Goal: Transaction & Acquisition: Purchase product/service

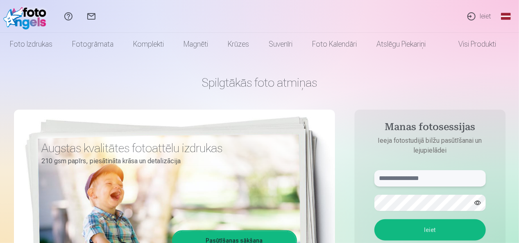
click at [426, 182] on input "text" at bounding box center [429, 178] width 111 height 16
click at [374, 219] on button "Ieiet" at bounding box center [429, 229] width 111 height 21
click at [385, 178] on input "**********" at bounding box center [429, 178] width 111 height 16
type input "**********"
click at [411, 226] on button "Ieiet" at bounding box center [429, 229] width 111 height 21
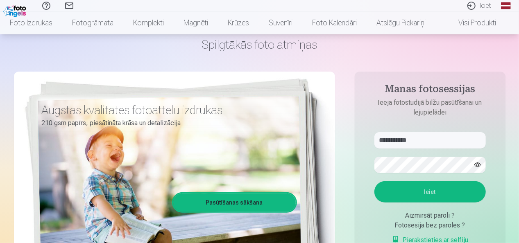
scroll to position [49, 0]
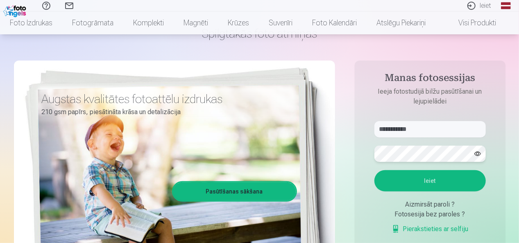
click at [374, 170] on button "Ieiet" at bounding box center [429, 180] width 111 height 21
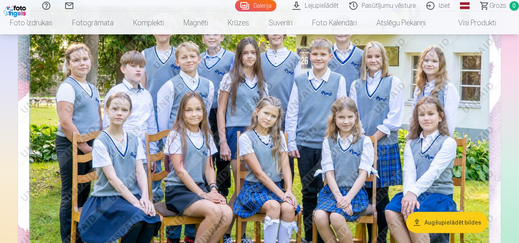
scroll to position [94, 0]
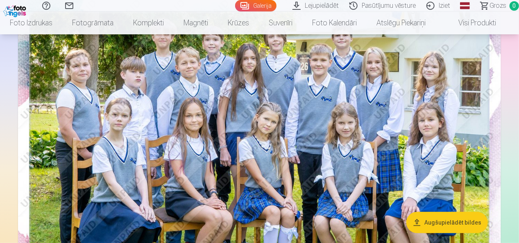
click at [323, 143] on img at bounding box center [259, 157] width 483 height 322
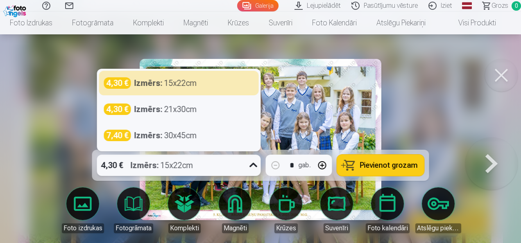
click at [255, 167] on icon at bounding box center [253, 165] width 13 height 13
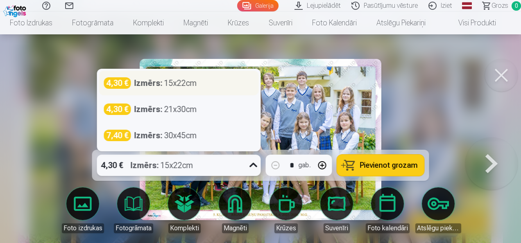
click at [176, 80] on div "Izmērs : 15x22cm" at bounding box center [165, 82] width 63 height 11
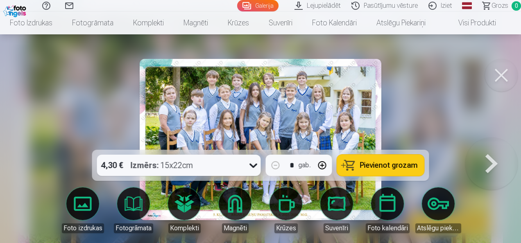
click at [384, 163] on span "Pievienot grozam" at bounding box center [389, 165] width 58 height 7
click at [504, 71] on button at bounding box center [501, 75] width 33 height 33
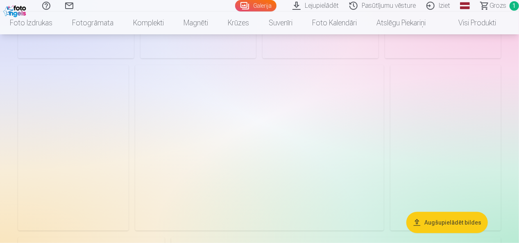
scroll to position [1767, 0]
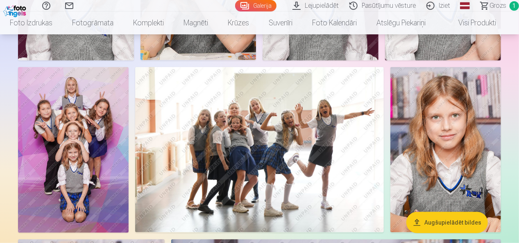
click at [43, 129] on img at bounding box center [73, 150] width 111 height 166
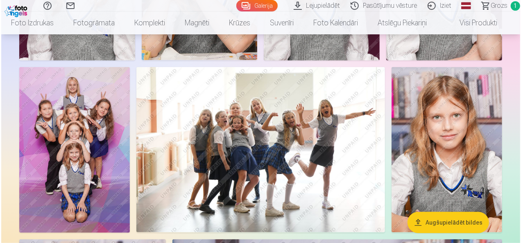
scroll to position [1773, 0]
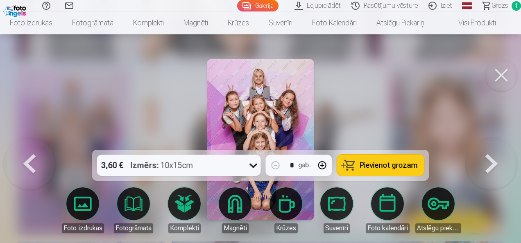
click at [388, 166] on span "Pievienot grozam" at bounding box center [389, 165] width 58 height 7
click at [502, 71] on button at bounding box center [501, 75] width 33 height 33
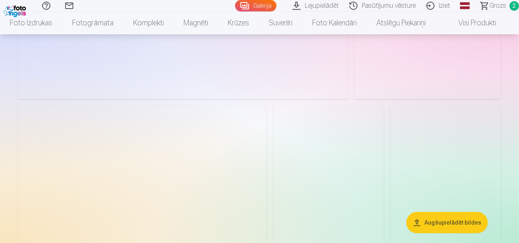
scroll to position [1221, 0]
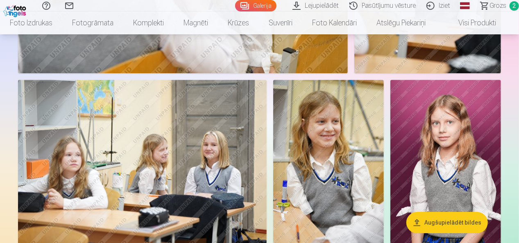
click at [327, 142] on img at bounding box center [328, 163] width 111 height 166
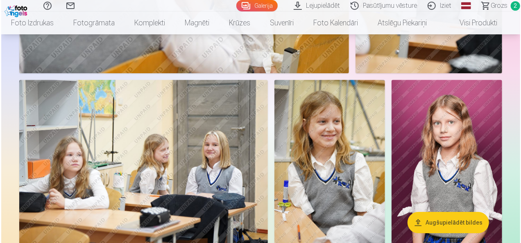
scroll to position [1226, 0]
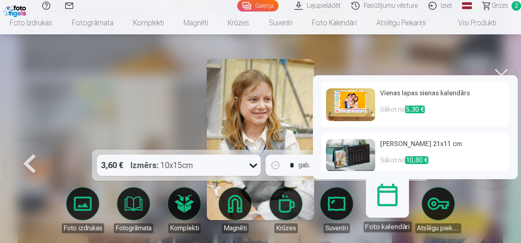
click at [364, 155] on img at bounding box center [350, 155] width 49 height 33
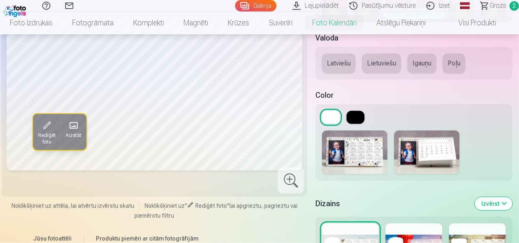
scroll to position [300, 0]
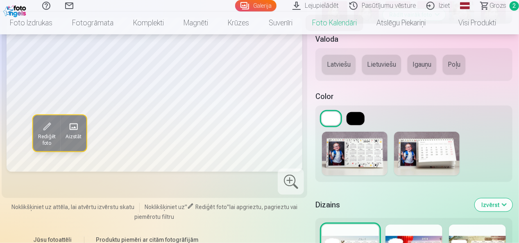
click at [445, 154] on img at bounding box center [426, 154] width 65 height 44
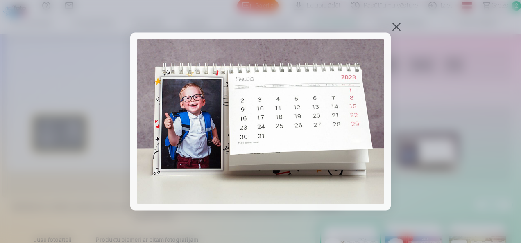
click at [343, 127] on img at bounding box center [260, 121] width 247 height 165
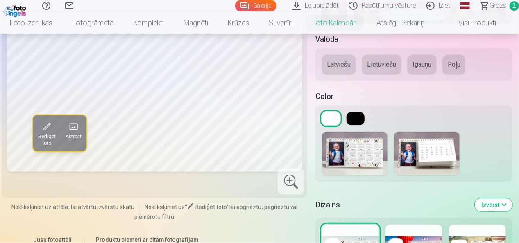
click at [343, 127] on div at bounding box center [413, 153] width 197 height 57
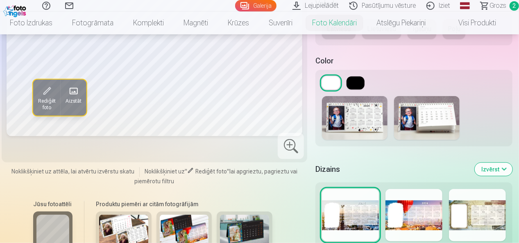
scroll to position [336, 0]
click at [443, 120] on img at bounding box center [426, 119] width 65 height 44
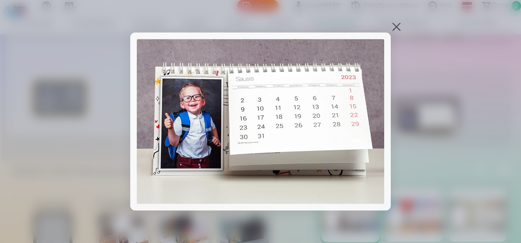
click at [395, 26] on div at bounding box center [396, 26] width 11 height 11
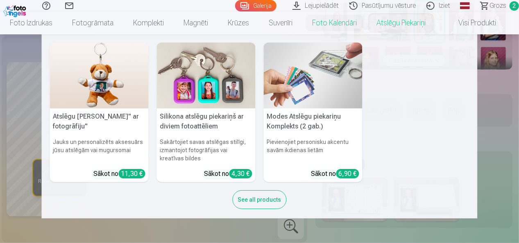
scroll to position [254, 0]
click at [505, 153] on nav "Atslēgu piekariņš Lācītis" ar fotogrāfiju" Jauks un personalizēts aksesuārs jūs…" at bounding box center [259, 126] width 519 height 184
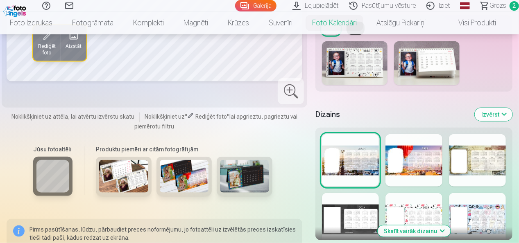
scroll to position [422, 0]
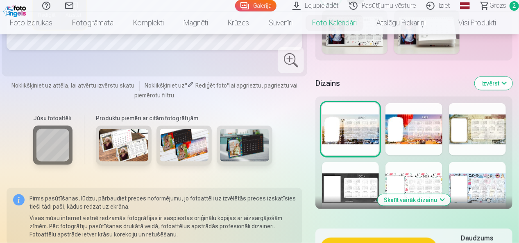
click at [347, 129] on div at bounding box center [350, 129] width 57 height 52
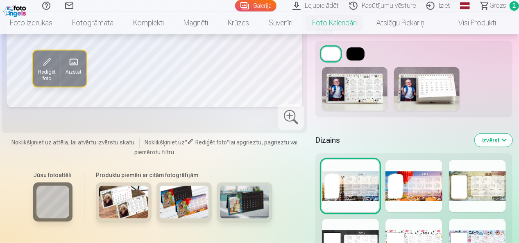
scroll to position [350, 0]
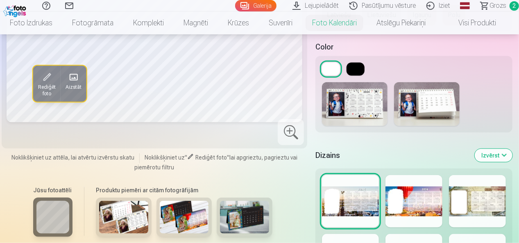
click at [411, 200] on div at bounding box center [413, 201] width 57 height 52
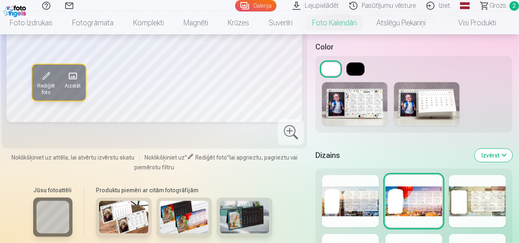
click at [490, 208] on div at bounding box center [477, 201] width 57 height 52
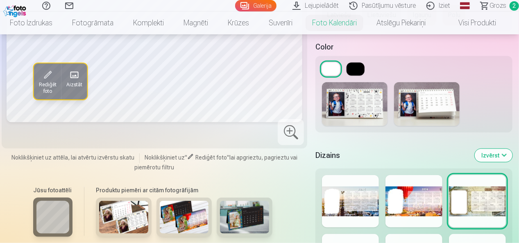
scroll to position [376, 0]
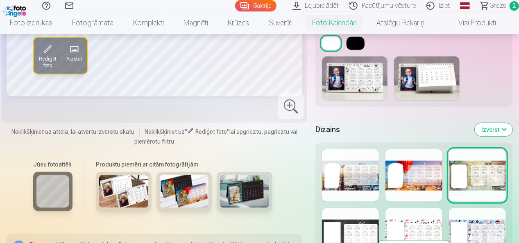
click at [361, 227] on div at bounding box center [350, 234] width 57 height 52
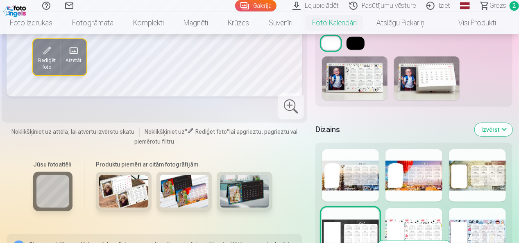
click at [418, 232] on div at bounding box center [413, 234] width 57 height 52
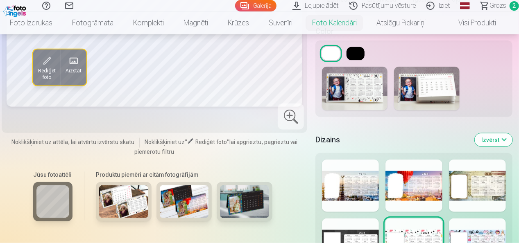
scroll to position [367, 0]
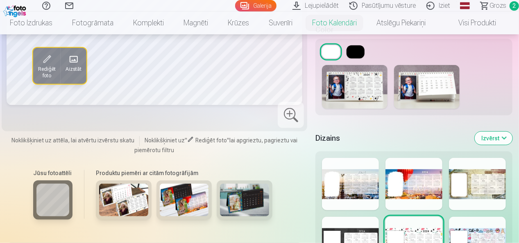
click at [478, 239] on div at bounding box center [477, 243] width 57 height 52
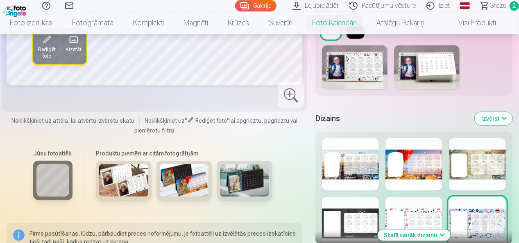
scroll to position [386, 0]
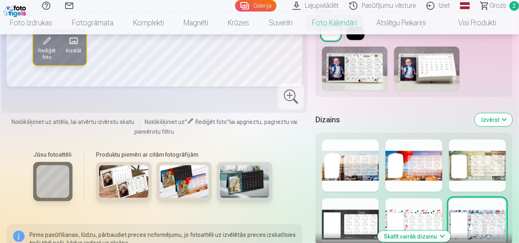
click at [476, 173] on div at bounding box center [477, 166] width 57 height 52
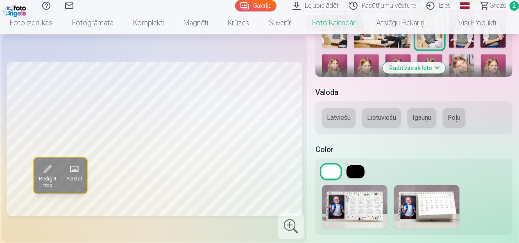
scroll to position [245, 0]
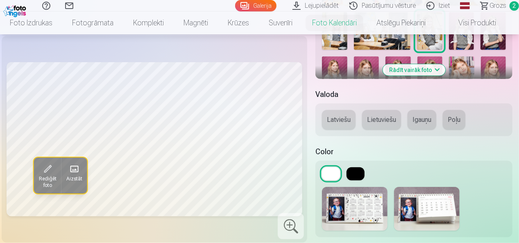
click at [332, 120] on button "Latviešu" at bounding box center [339, 120] width 34 height 20
click at [422, 125] on button "Igauņu" at bounding box center [421, 120] width 29 height 20
click at [440, 206] on img at bounding box center [426, 209] width 65 height 44
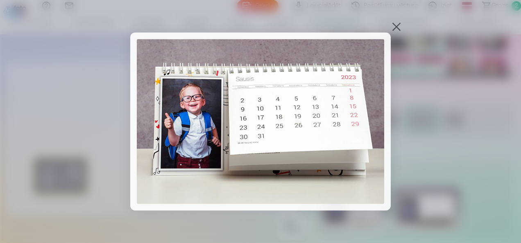
click at [399, 28] on div at bounding box center [396, 26] width 11 height 11
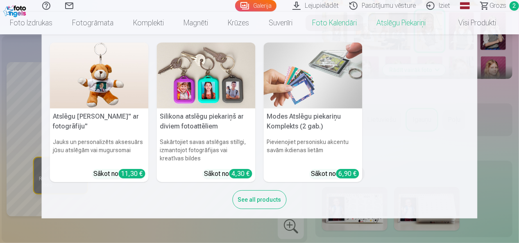
click at [509, 181] on nav "Atslēgu piekariņš Lācītis" ar fotogrāfiju" Jauks un personalizēts aksesuārs jūs…" at bounding box center [259, 126] width 519 height 184
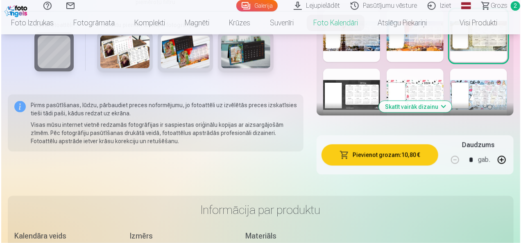
scroll to position [520, 0]
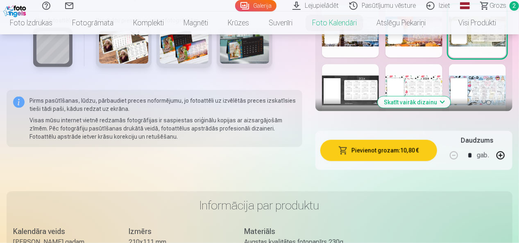
click at [397, 149] on button "Pievienot grozam : 10,80 €" at bounding box center [378, 150] width 117 height 21
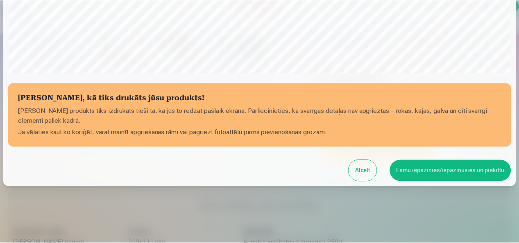
scroll to position [317, 0]
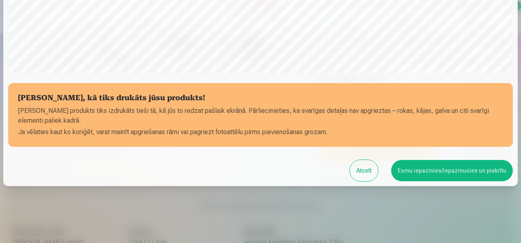
click at [366, 166] on button "Atcelt" at bounding box center [364, 170] width 28 height 21
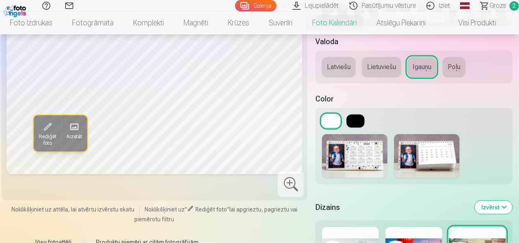
scroll to position [297, 0]
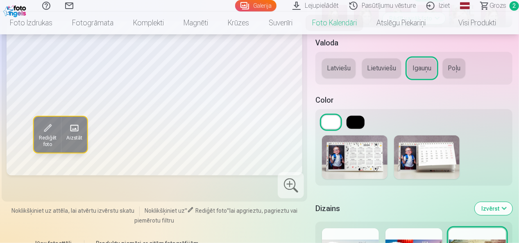
click at [509, 210] on button "Izvērst" at bounding box center [493, 208] width 38 height 13
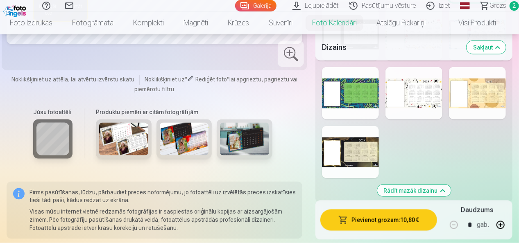
scroll to position [576, 0]
click at [473, 90] on div at bounding box center [477, 93] width 57 height 52
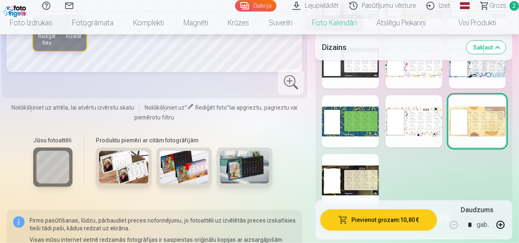
scroll to position [549, 0]
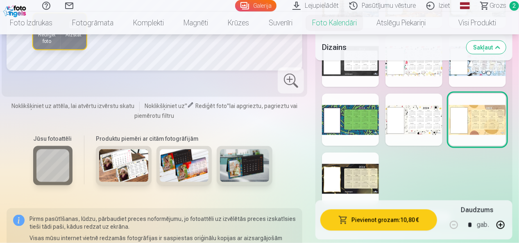
click at [425, 126] on div at bounding box center [413, 120] width 57 height 52
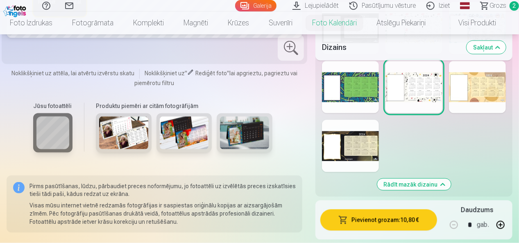
scroll to position [585, 0]
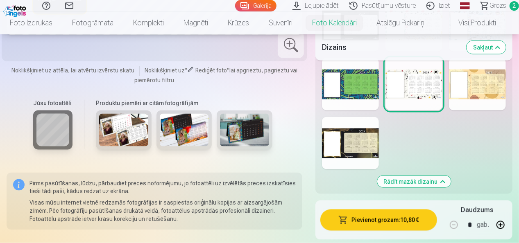
click at [362, 93] on div at bounding box center [350, 84] width 57 height 52
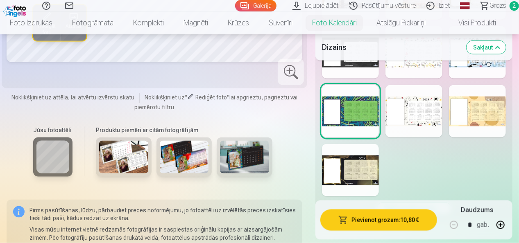
scroll to position [558, 0]
click at [360, 160] on div at bounding box center [350, 170] width 57 height 52
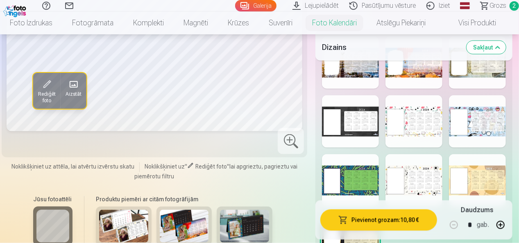
scroll to position [488, 0]
click at [476, 73] on div at bounding box center [477, 63] width 57 height 52
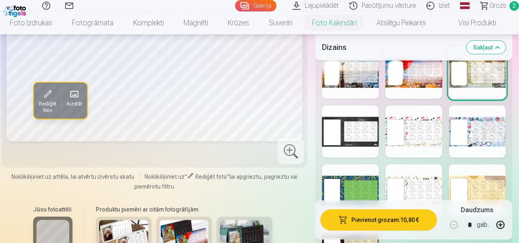
scroll to position [485, 0]
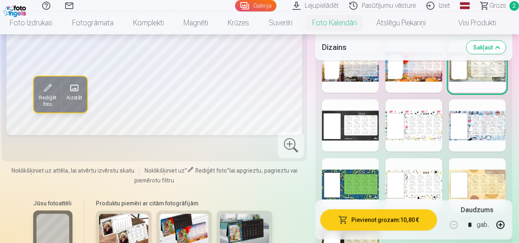
click at [349, 180] on div at bounding box center [350, 184] width 57 height 52
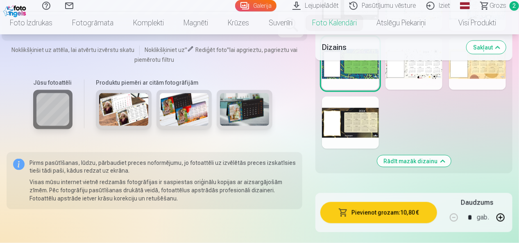
scroll to position [608, 0]
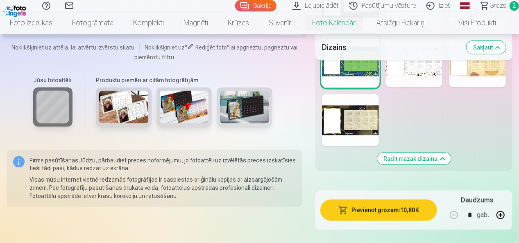
click at [501, 6] on span "Grozs" at bounding box center [497, 6] width 17 height 10
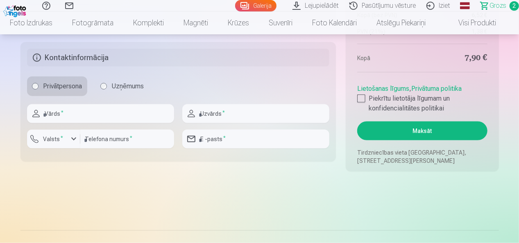
scroll to position [483, 0]
